Goal: Task Accomplishment & Management: Manage account settings

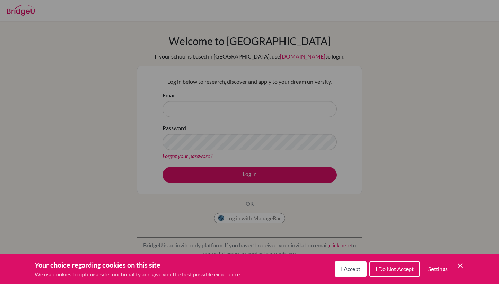
click at [227, 124] on div "Cookie Preferences" at bounding box center [249, 142] width 499 height 284
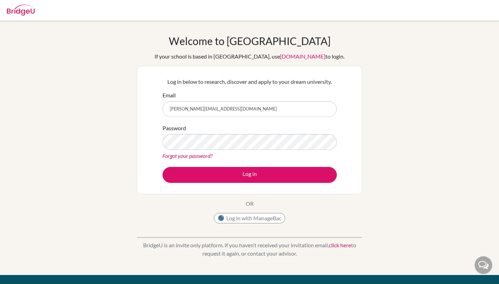
type input "[PERSON_NAME][EMAIL_ADDRESS][DOMAIN_NAME]"
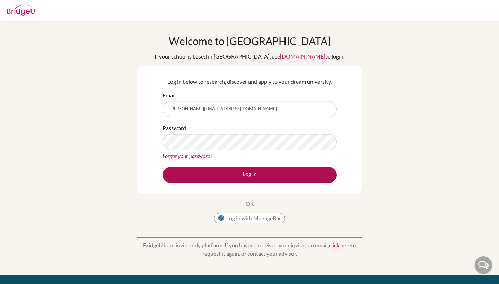
click at [264, 170] on button "Log in" at bounding box center [250, 175] width 174 height 16
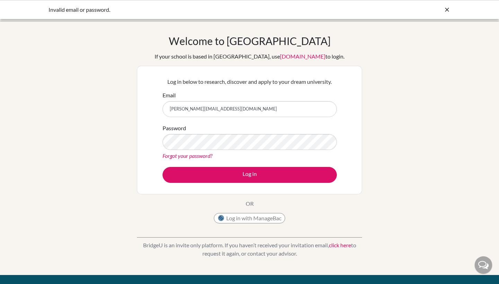
click at [448, 11] on icon at bounding box center [447, 9] width 7 height 7
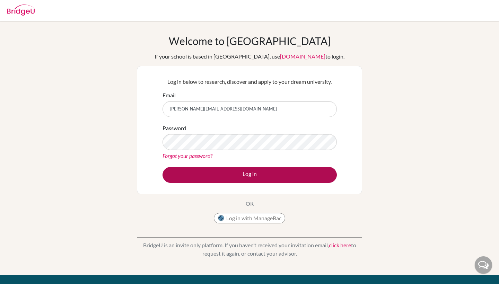
click at [283, 171] on button "Log in" at bounding box center [250, 175] width 174 height 16
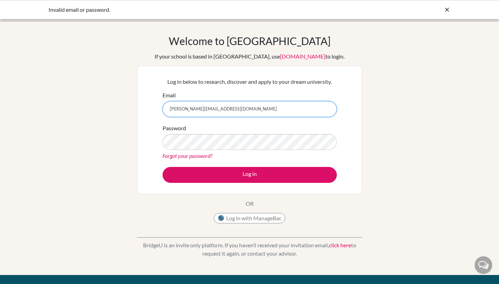
click at [222, 111] on input "[PERSON_NAME][EMAIL_ADDRESS][DOMAIN_NAME]" at bounding box center [250, 109] width 174 height 16
type input "[EMAIL_ADDRESS][DOMAIN_NAME]"
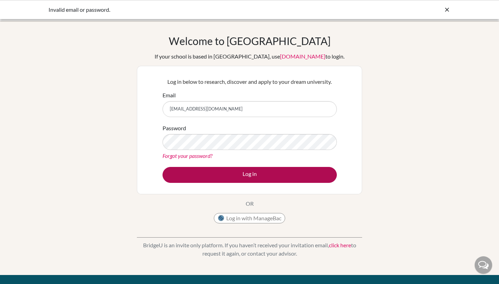
click at [250, 176] on button "Log in" at bounding box center [250, 175] width 174 height 16
